Goal: Transaction & Acquisition: Book appointment/travel/reservation

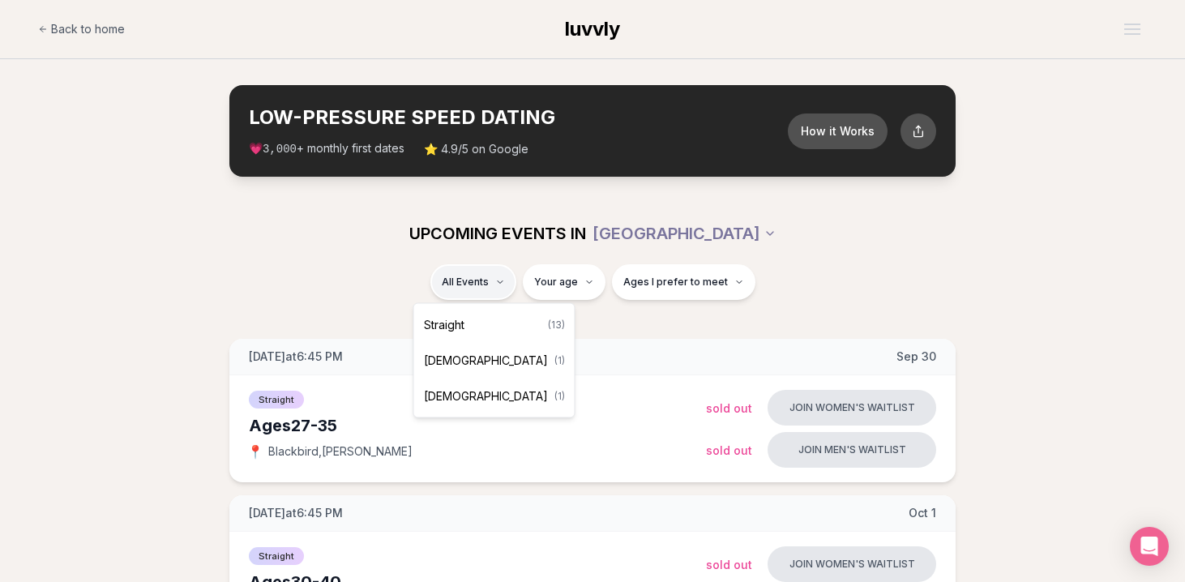
click at [456, 324] on span "Straight" at bounding box center [444, 325] width 41 height 16
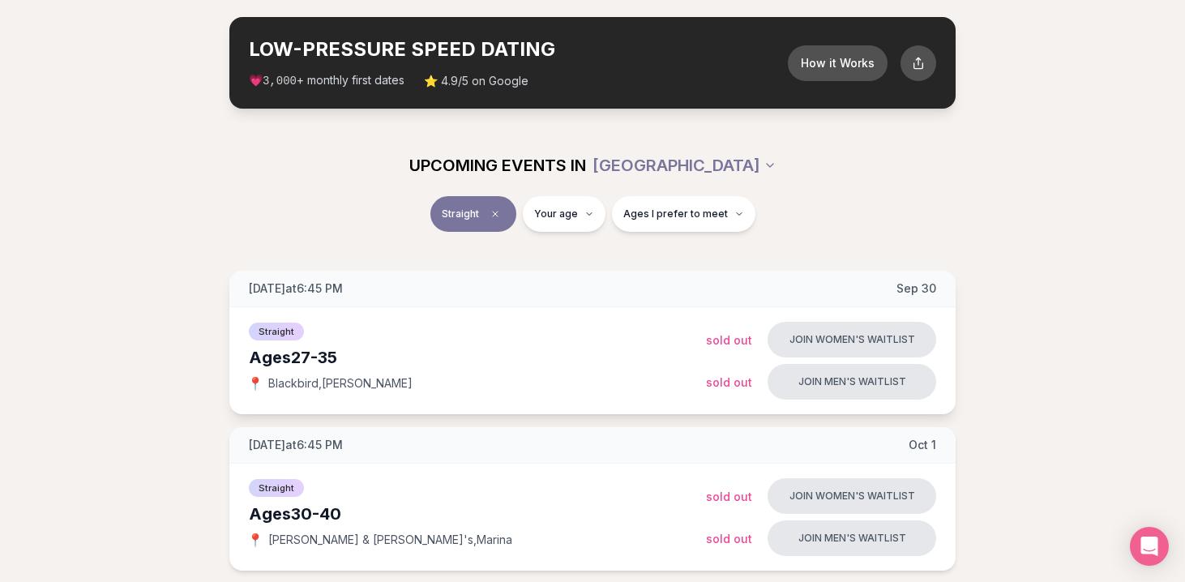
scroll to position [71, 0]
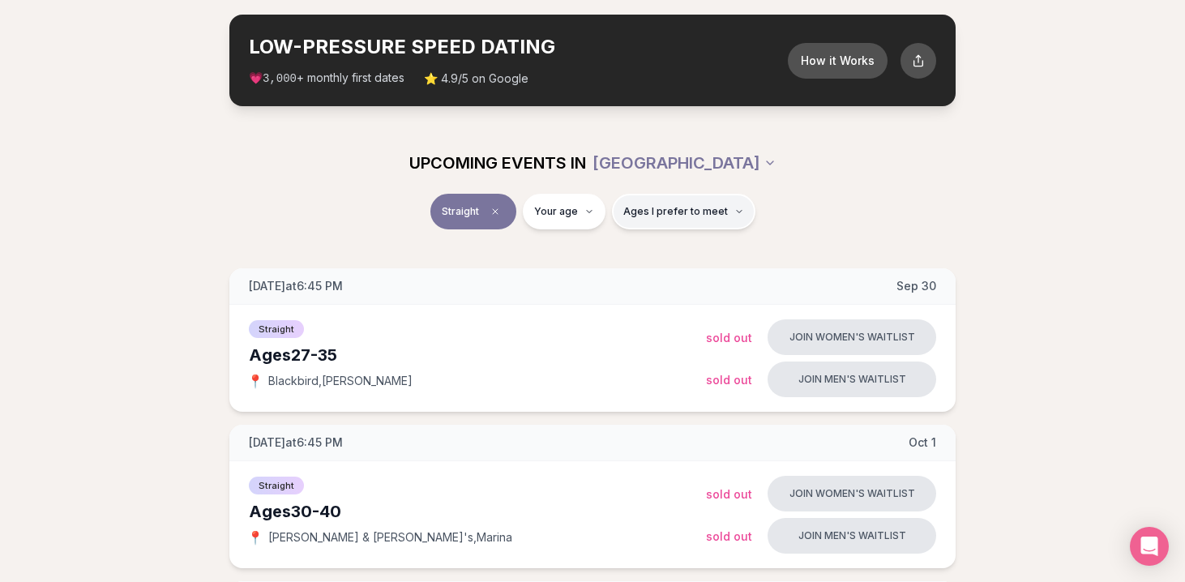
click at [699, 212] on span "Ages I prefer to meet" at bounding box center [675, 211] width 105 height 13
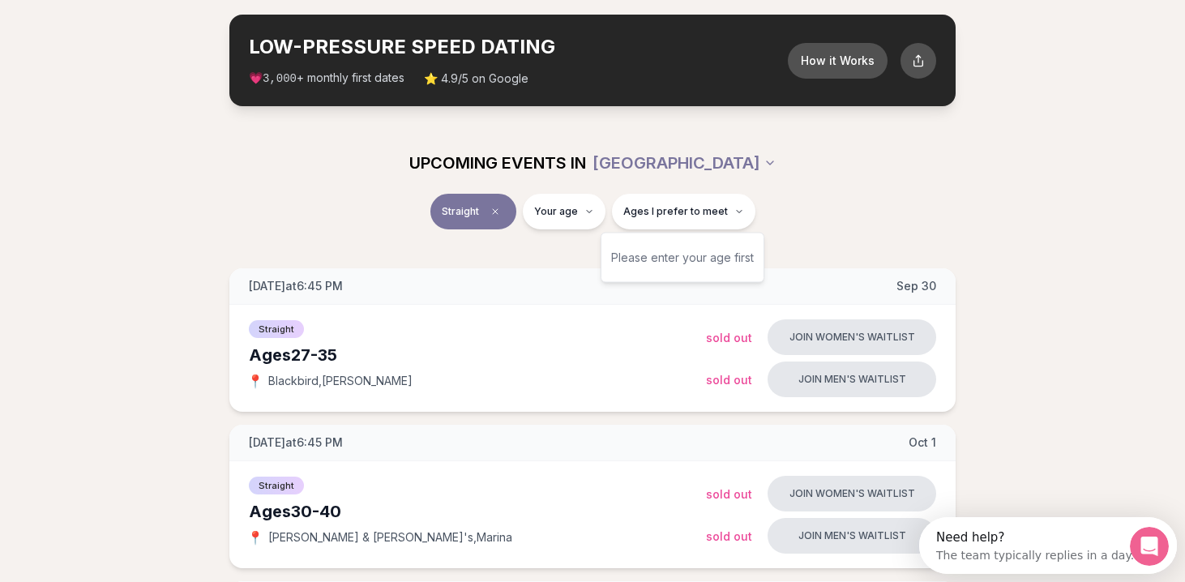
scroll to position [0, 0]
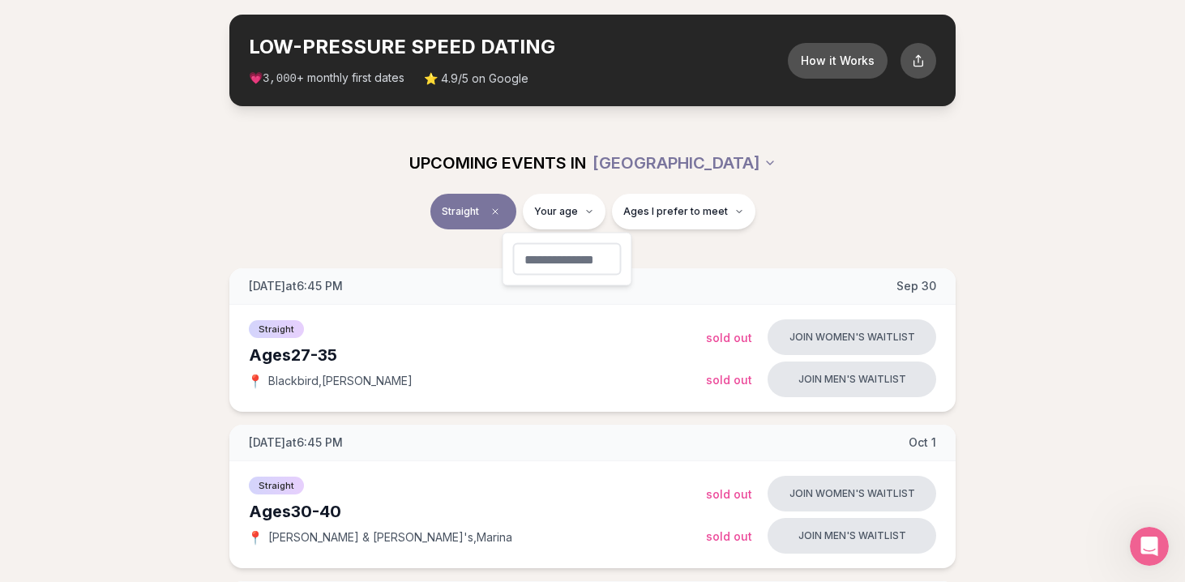
type input "**"
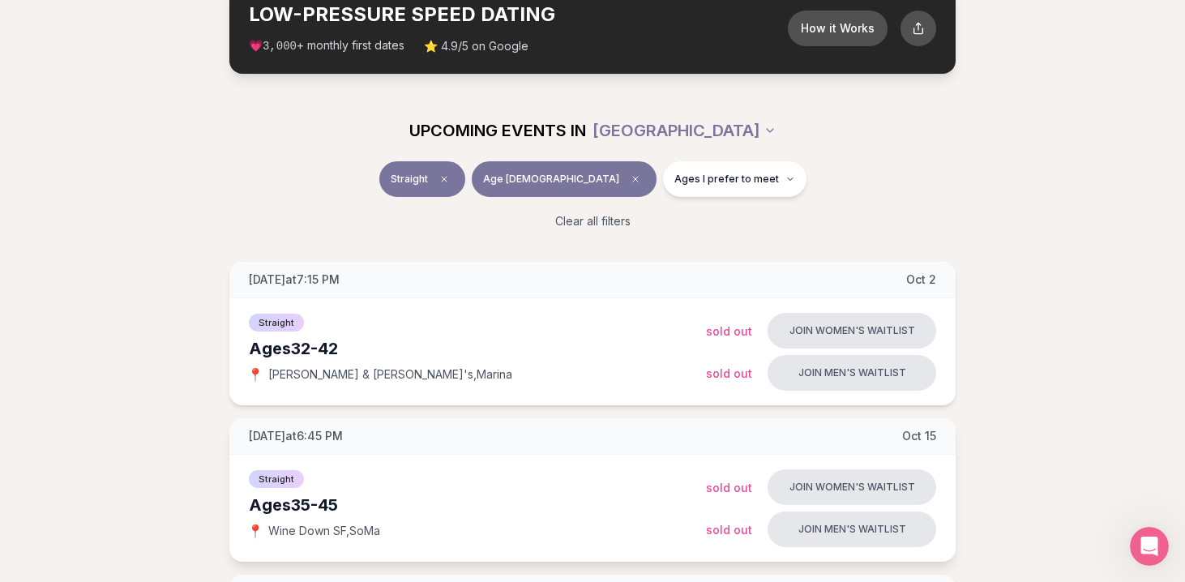
scroll to position [116, 0]
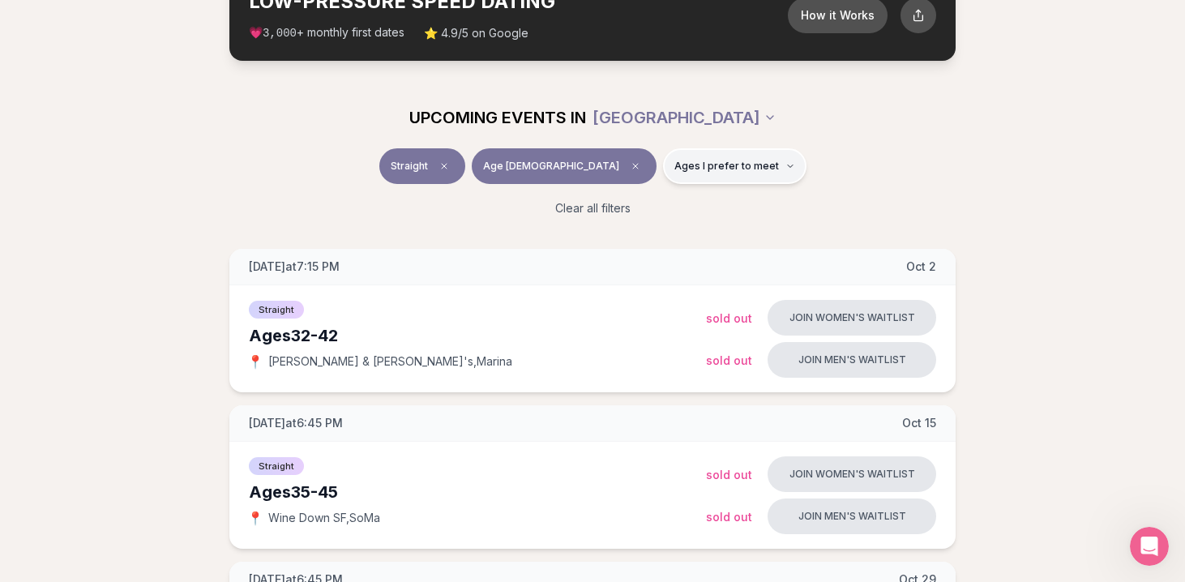
click at [704, 162] on span "Ages I prefer to meet" at bounding box center [726, 166] width 105 height 13
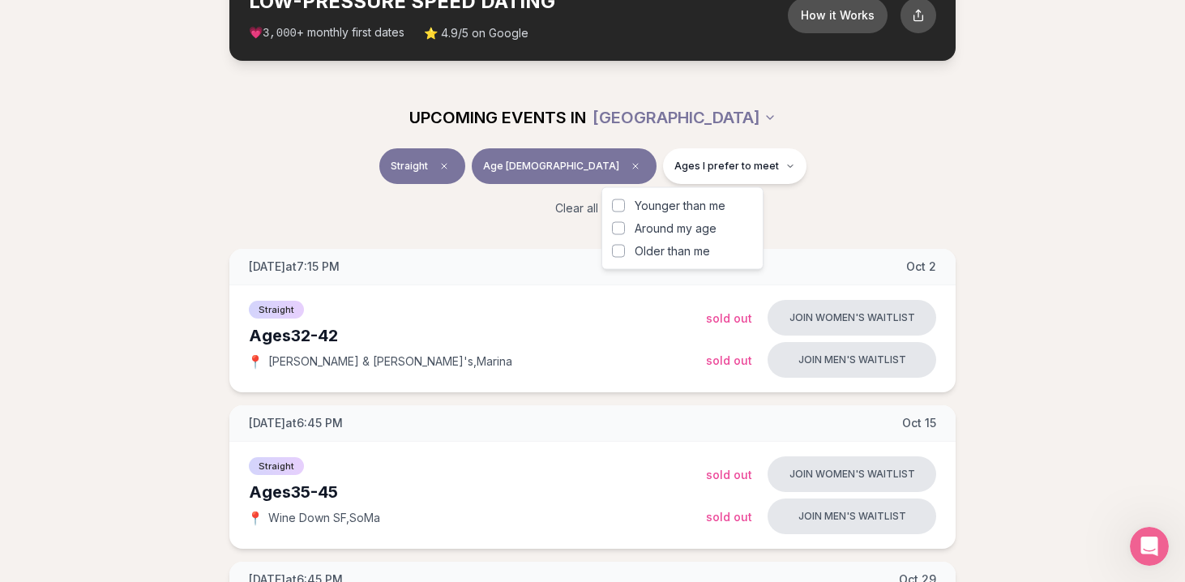
click at [884, 169] on div "Straight Age [DEMOGRAPHIC_DATA] Ages I prefer to meet" at bounding box center [593, 169] width 908 height 42
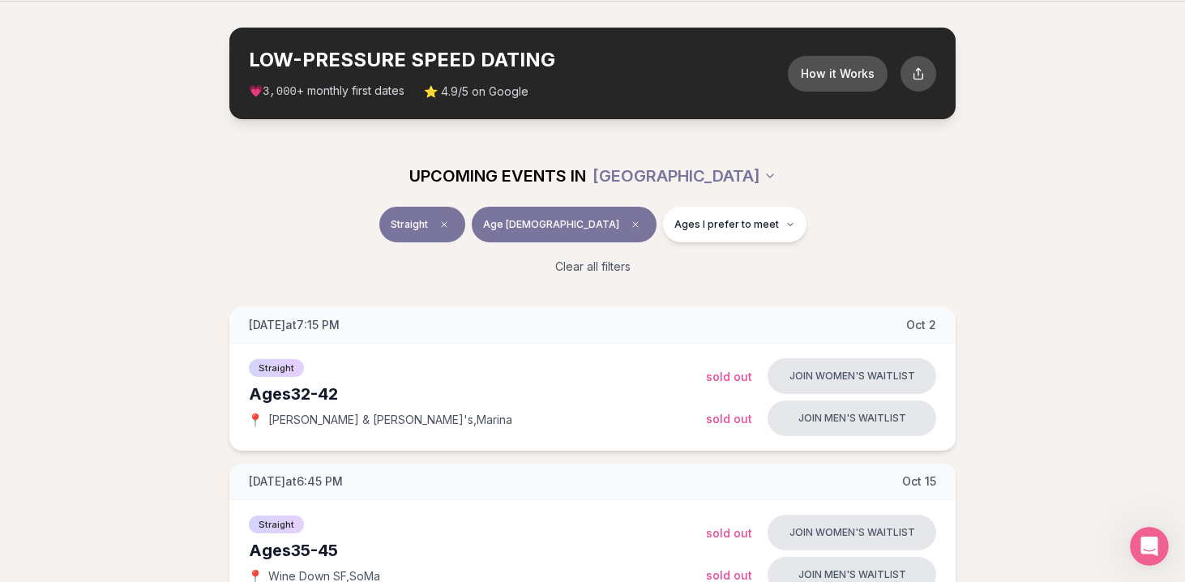
scroll to position [0, 0]
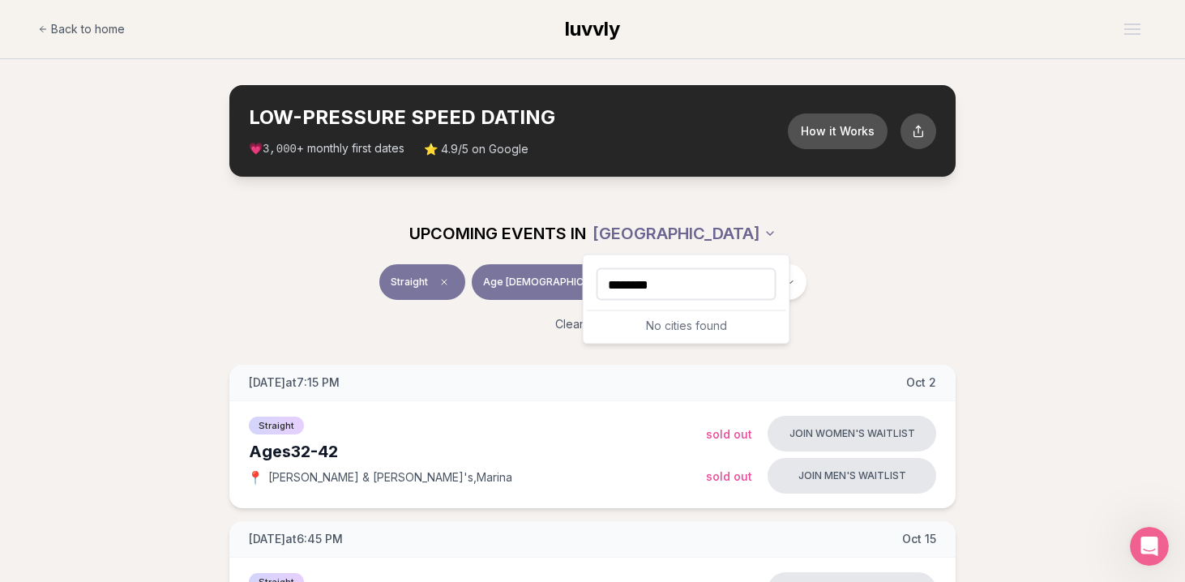
type input "********"
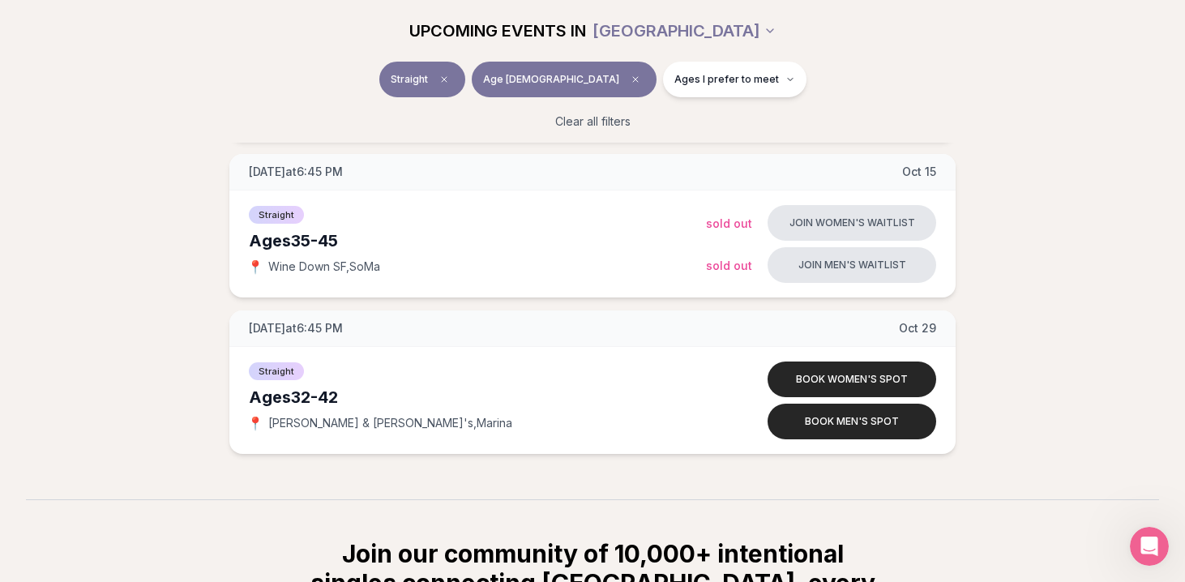
scroll to position [412, 0]
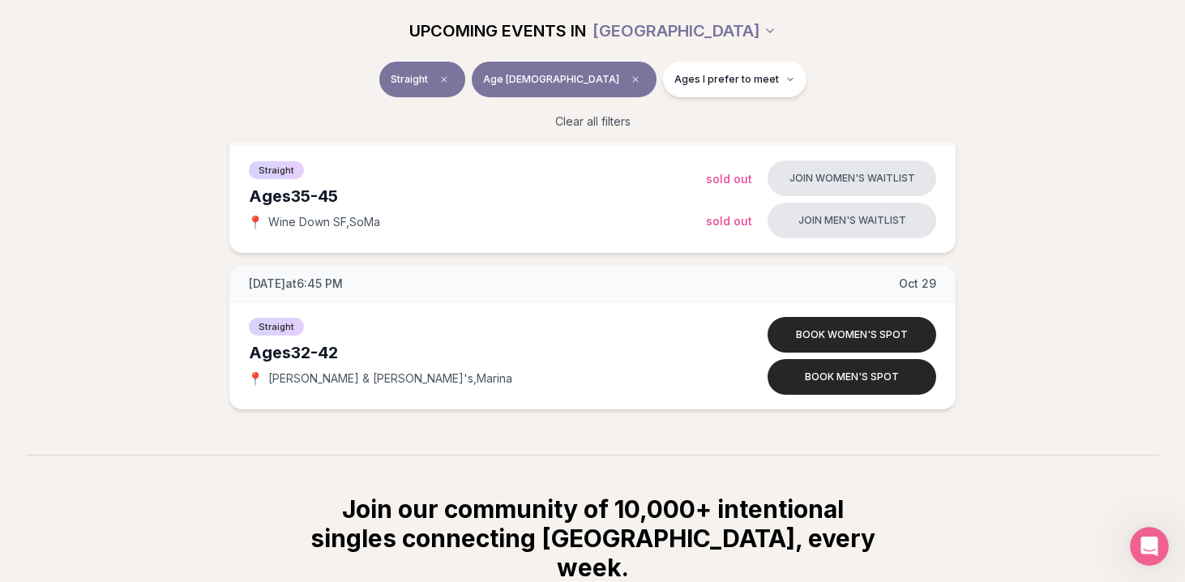
click at [900, 335] on button "Book women's spot" at bounding box center [852, 335] width 169 height 36
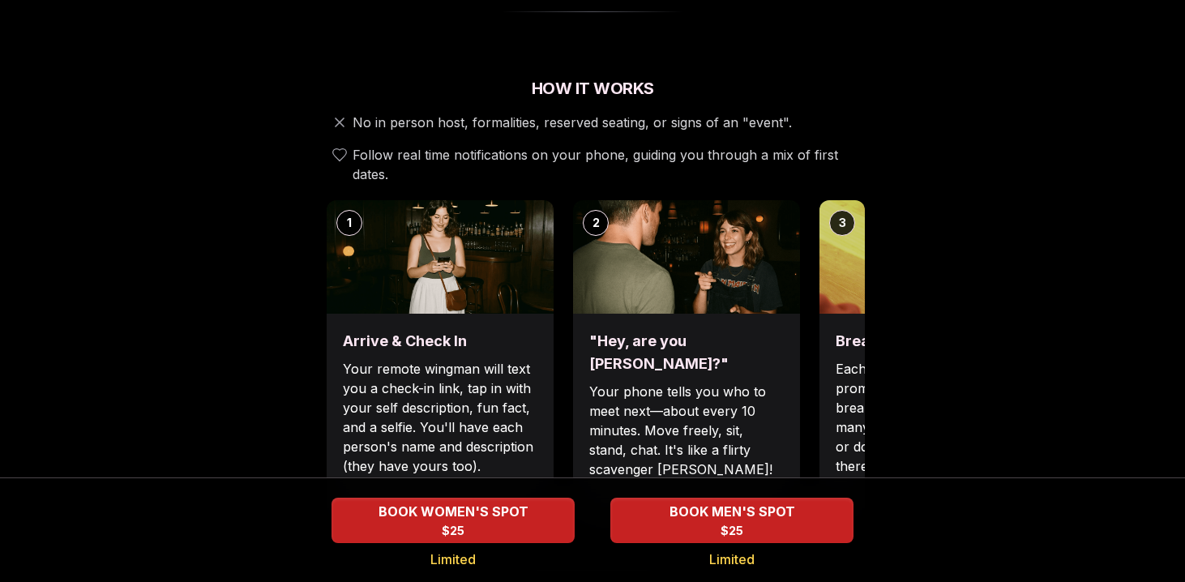
scroll to position [545, 0]
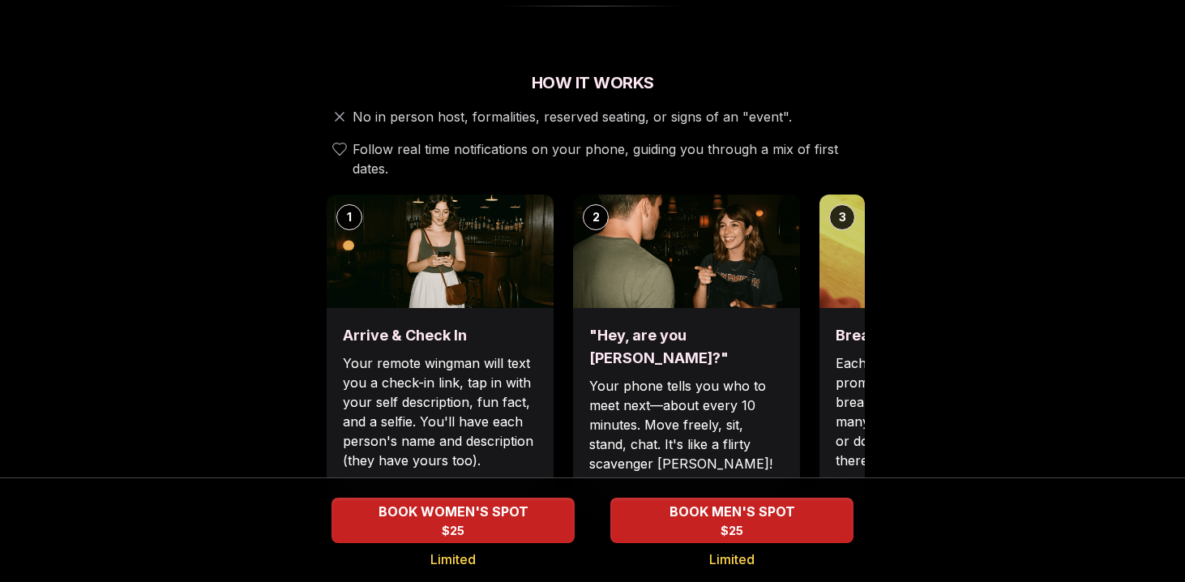
click at [825, 71] on h2 "How It Works" at bounding box center [592, 82] width 545 height 23
click at [843, 231] on img at bounding box center [932, 251] width 227 height 113
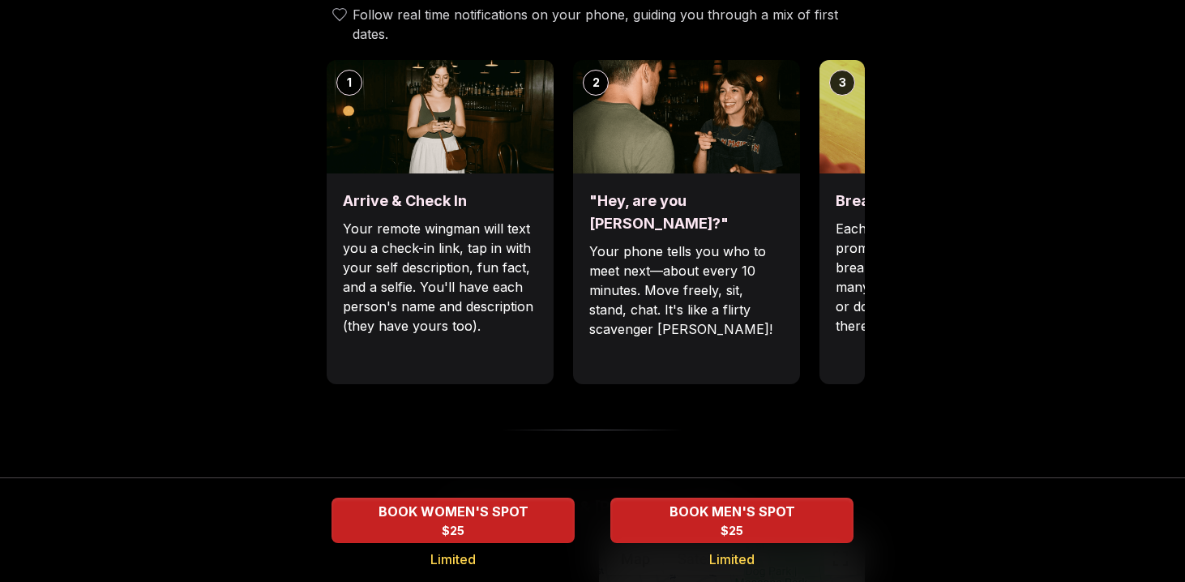
scroll to position [703, 0]
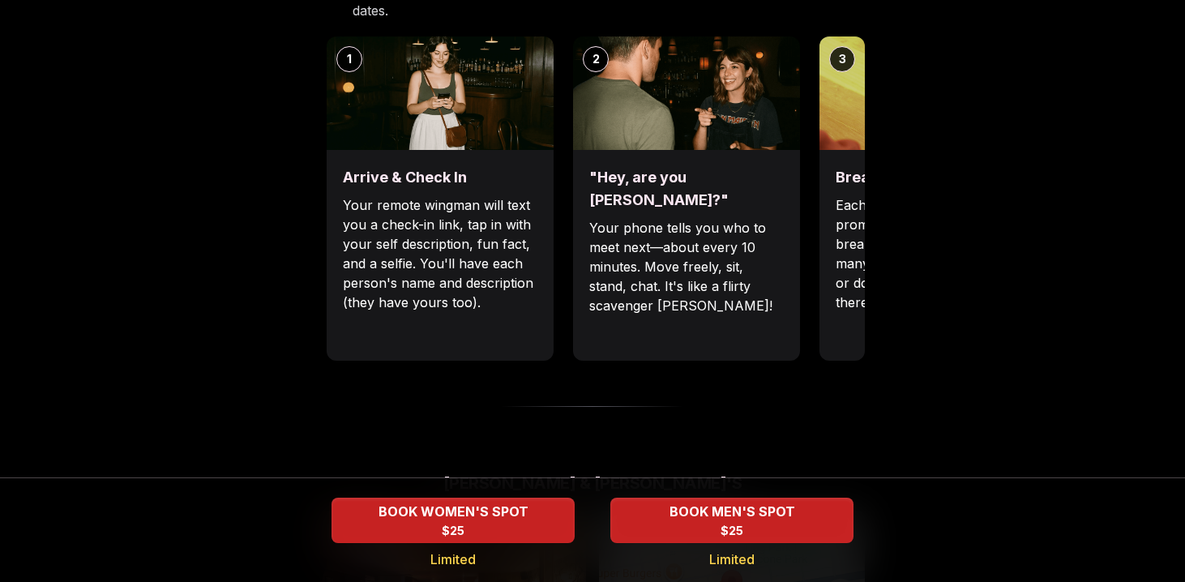
click at [980, 204] on div "Luvvly Speed Dating [DATE] Age Range 32 - 42 Orientation Straight Evening 6:45 …" at bounding box center [592, 390] width 1109 height 2017
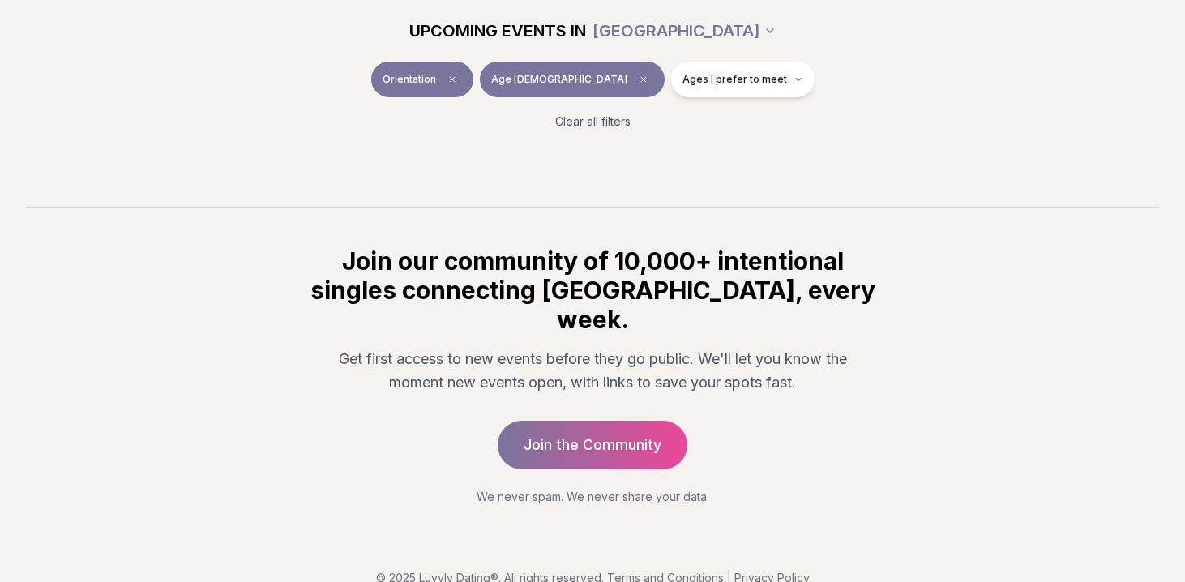
scroll to position [660, 0]
